Goal: Check status: Check status

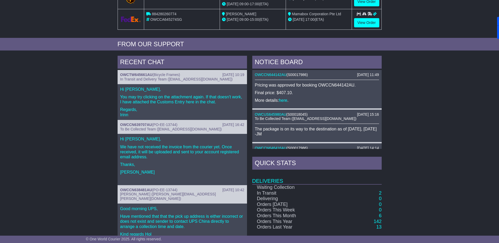
scroll to position [165, 0]
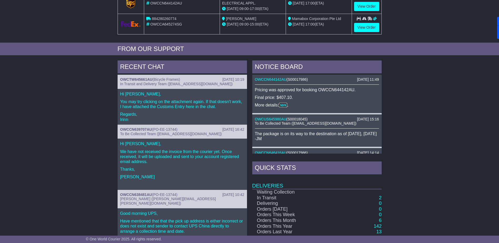
click at [283, 106] on link "here" at bounding box center [283, 105] width 8 height 4
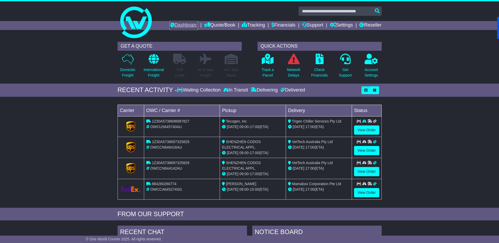
click at [182, 27] on link "Dashboard" at bounding box center [184, 25] width 28 height 9
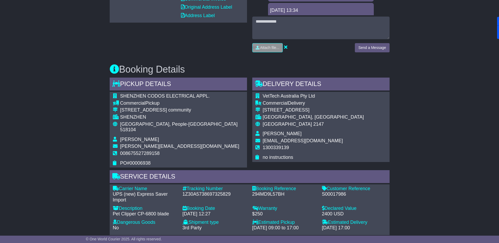
scroll to position [263, 0]
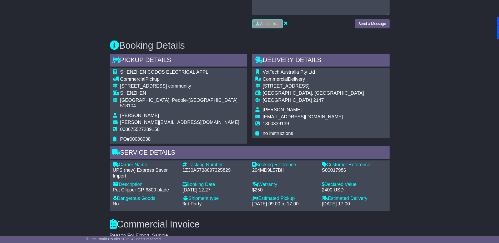
click at [336, 167] on div "S00017986" at bounding box center [354, 170] width 64 height 6
copy div "S00017986"
click at [50, 90] on div "Email Download Tracking Pricing Insurance" at bounding box center [249, 174] width 499 height 689
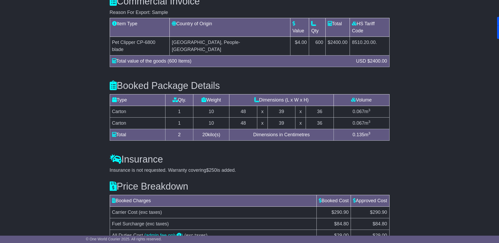
scroll to position [529, 0]
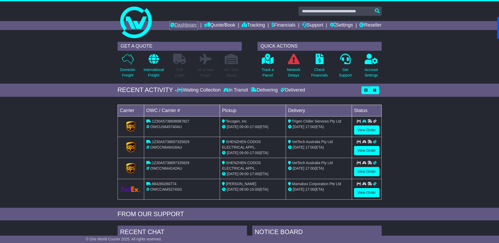
click at [177, 24] on link "Dashboard" at bounding box center [184, 25] width 28 height 9
